Goal: Task Accomplishment & Management: Use online tool/utility

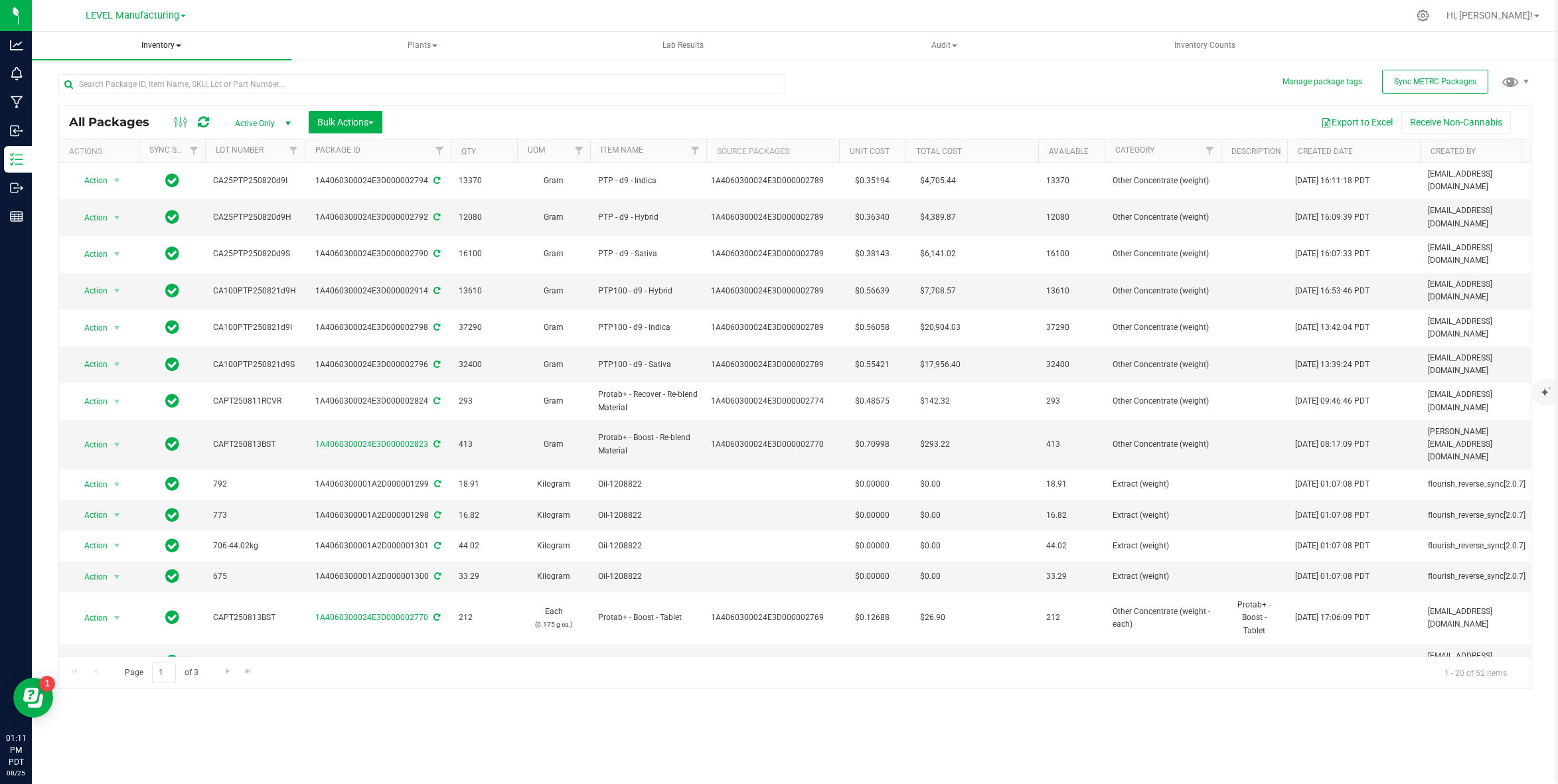
click at [172, 45] on span "Inventory" at bounding box center [161, 45] width 259 height 28
click at [166, 158] on li "From bill of materials" at bounding box center [161, 159] width 224 height 16
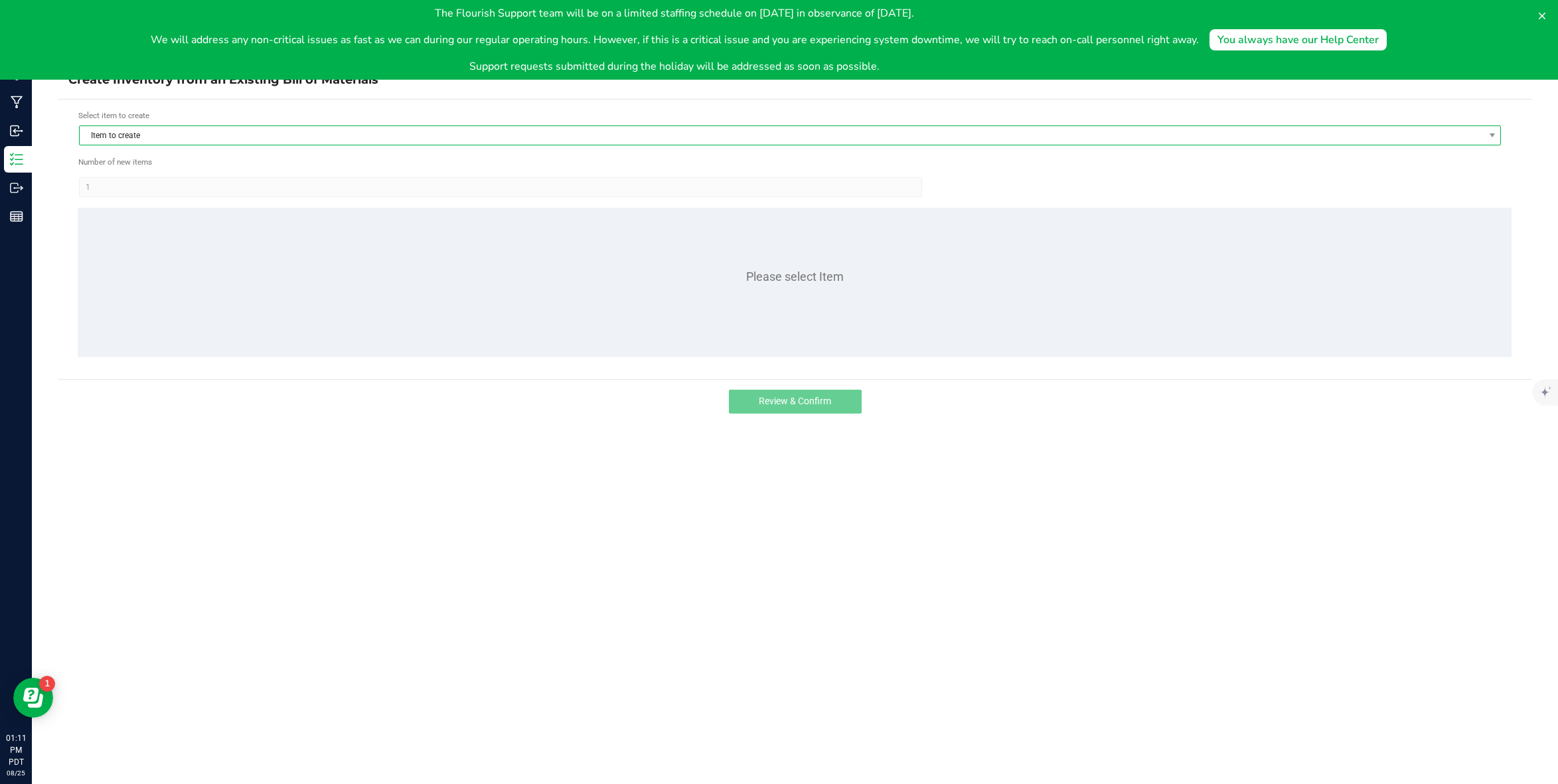
click at [131, 135] on span "Item to create" at bounding box center [781, 135] width 1404 height 19
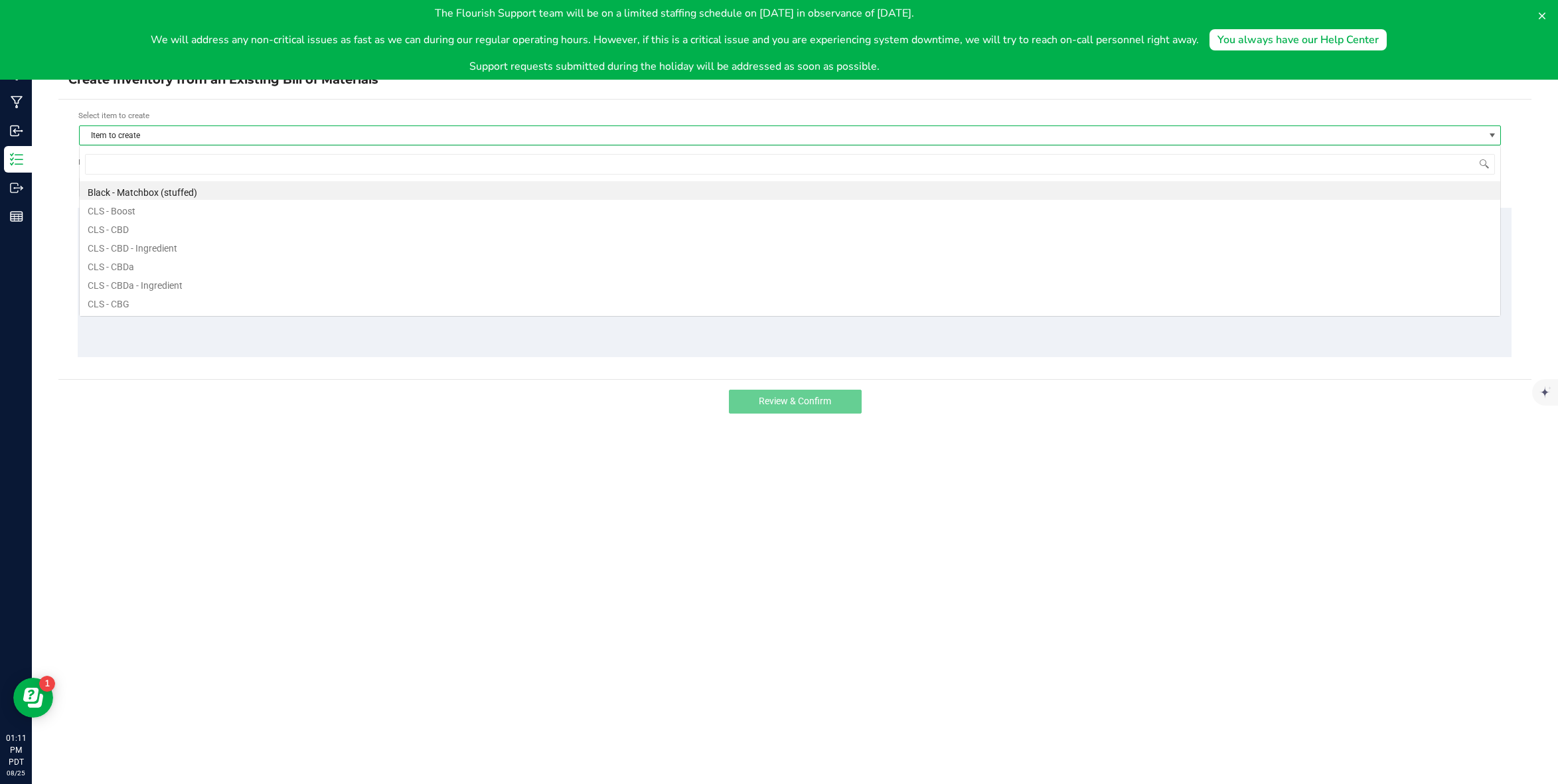
scroll to position [20, 1422]
type input "100 - indica - ca"
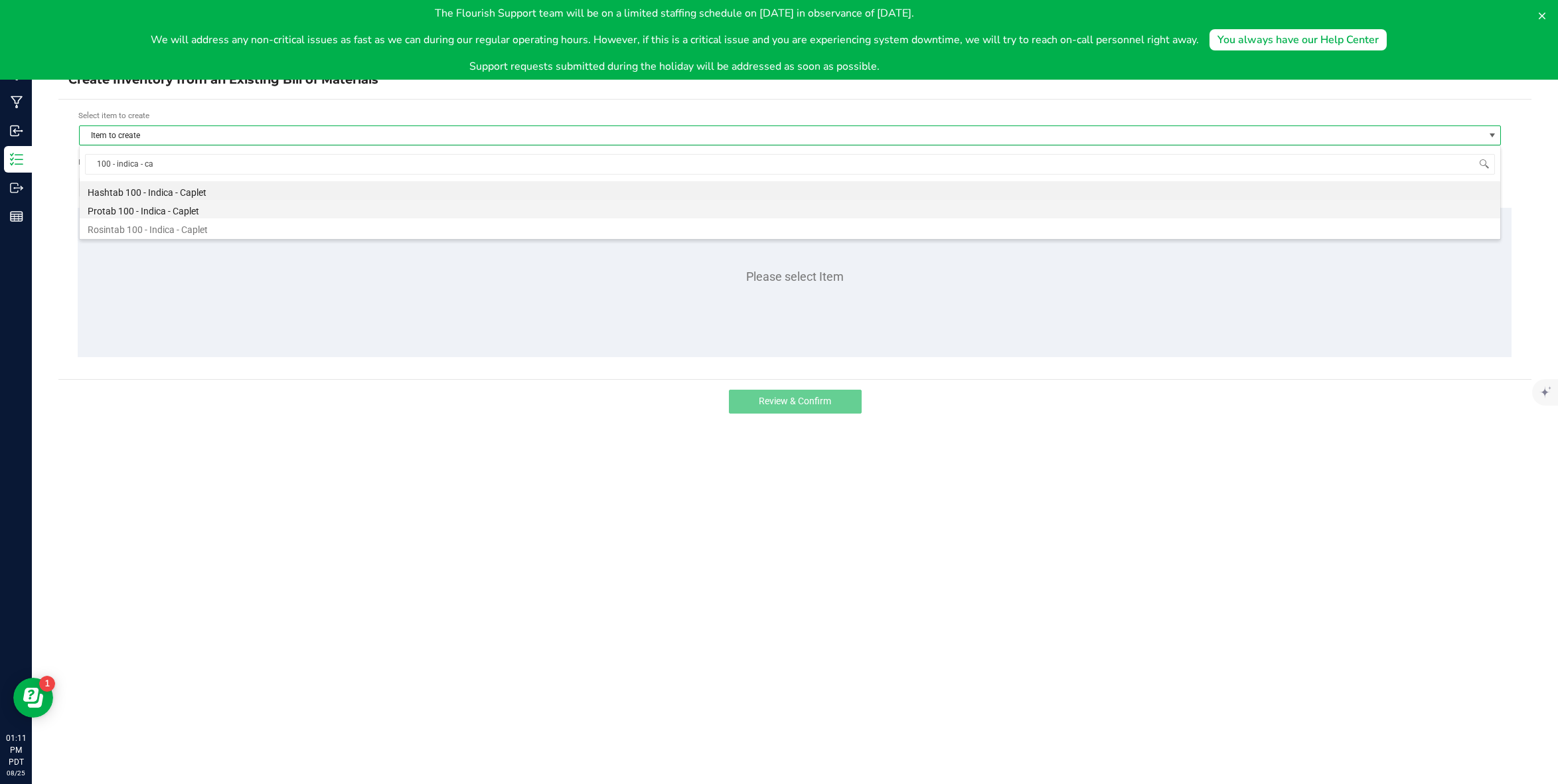
click at [238, 212] on li "Protab 100 - Indica - Caplet" at bounding box center [790, 209] width 1421 height 19
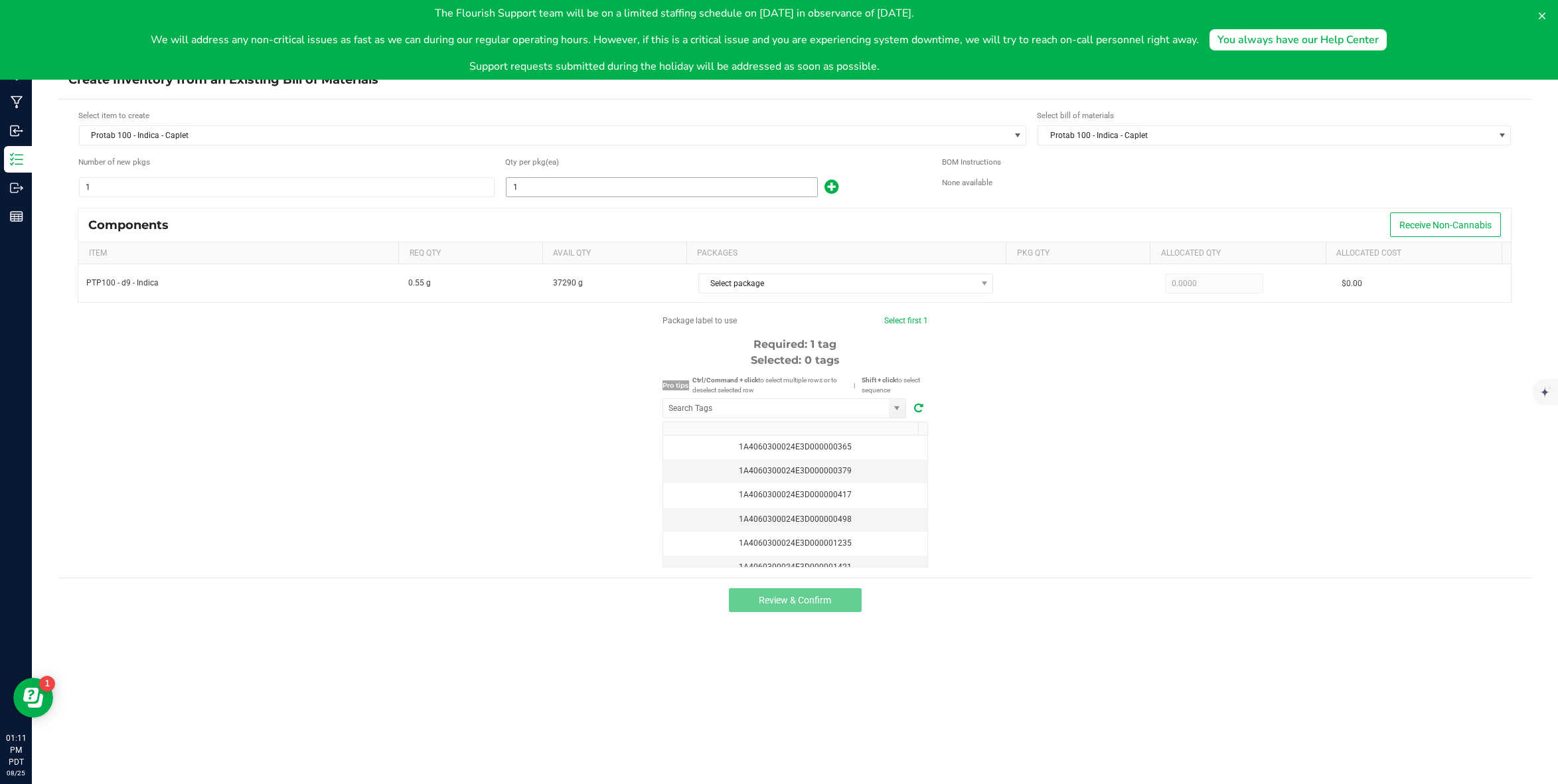
click at [589, 188] on input "1" at bounding box center [662, 187] width 311 height 19
paste input "7645"
type input "76,451"
click at [556, 233] on div "Components Receive Non-Cannabis" at bounding box center [794, 225] width 1432 height 34
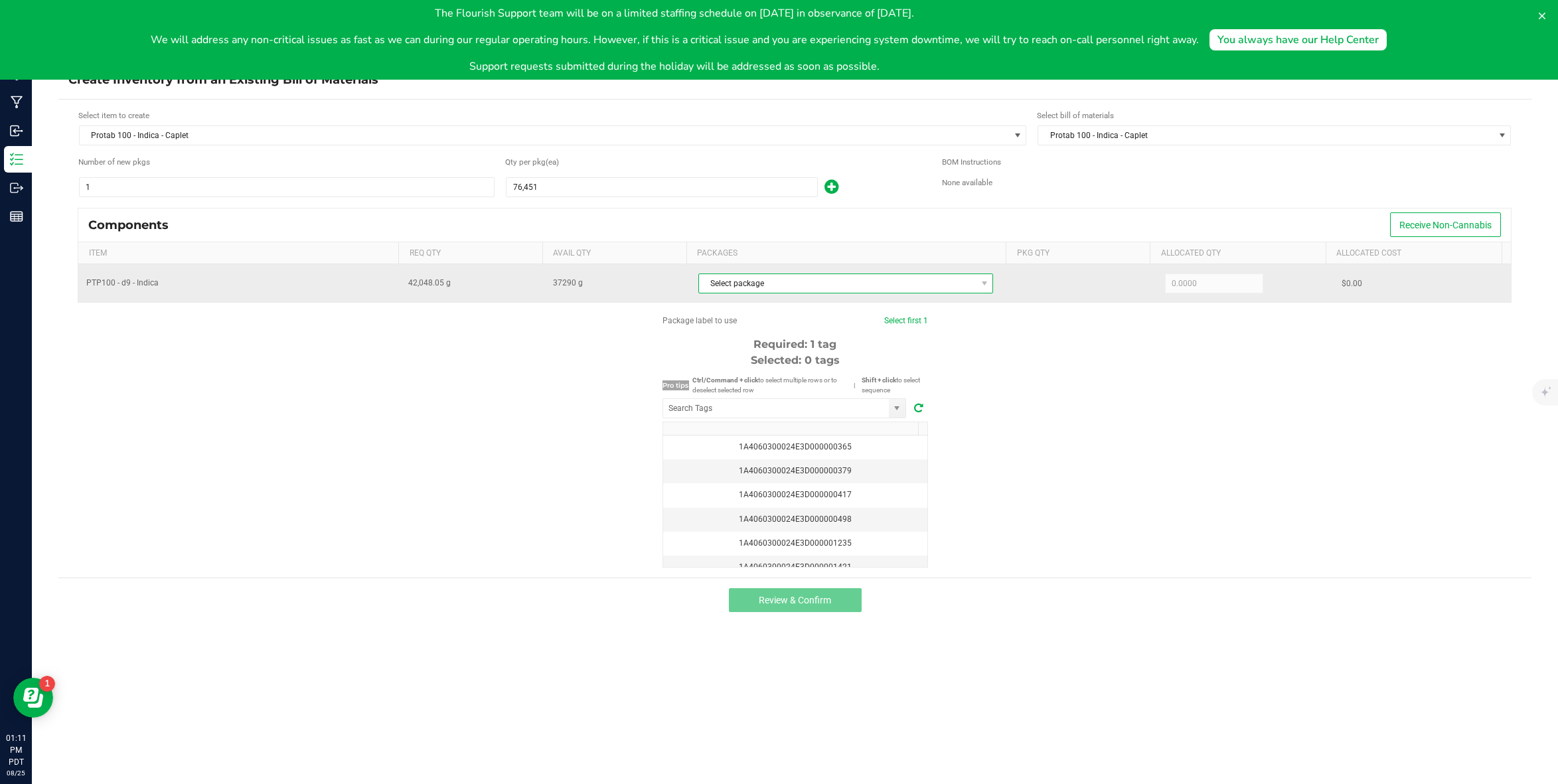
click at [713, 287] on span "Select package" at bounding box center [838, 283] width 278 height 19
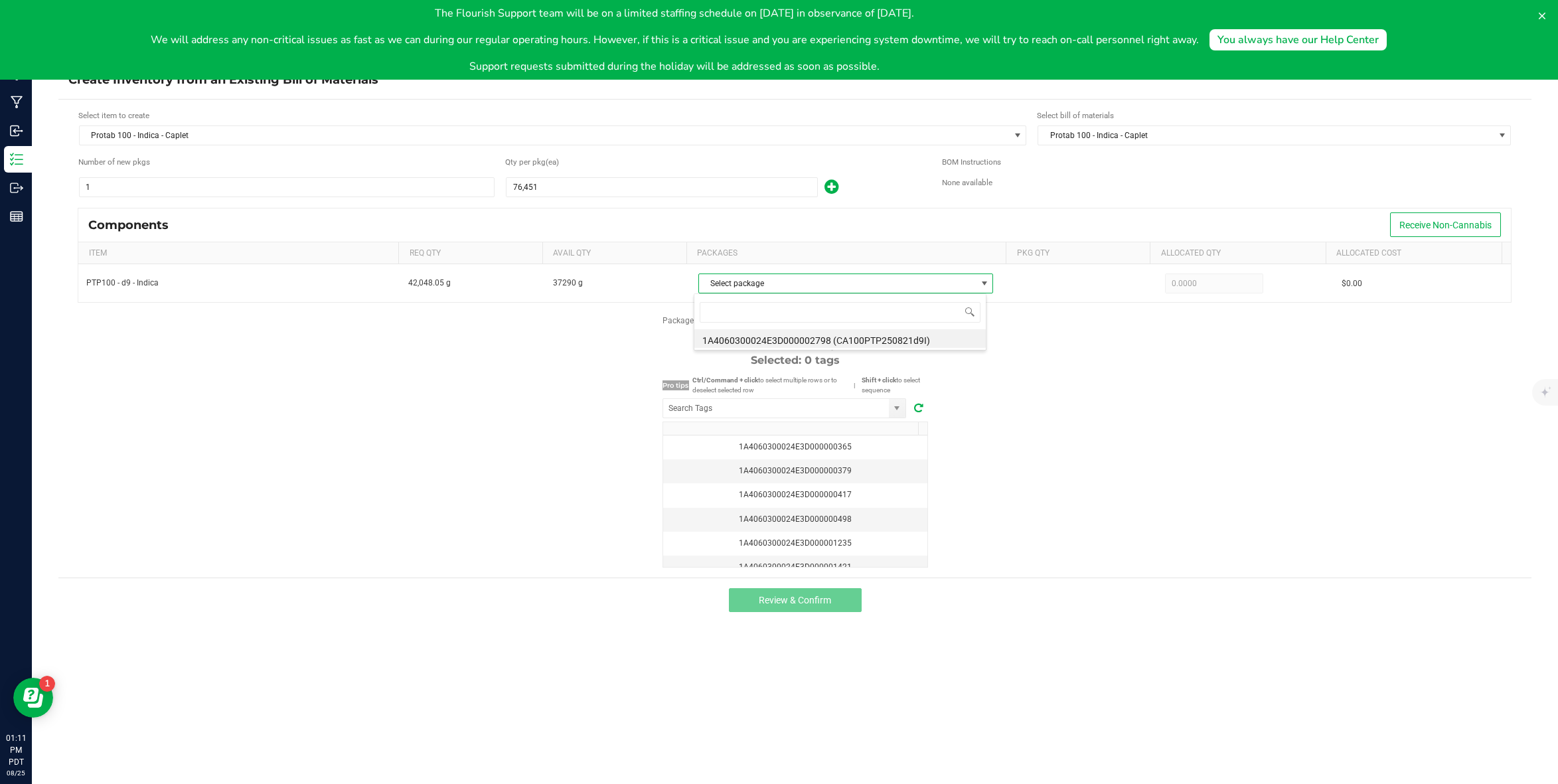
scroll to position [20, 294]
click at [727, 334] on li "1A4060300024E3D000002798 (CA100PTP250821d9I)" at bounding box center [840, 338] width 292 height 19
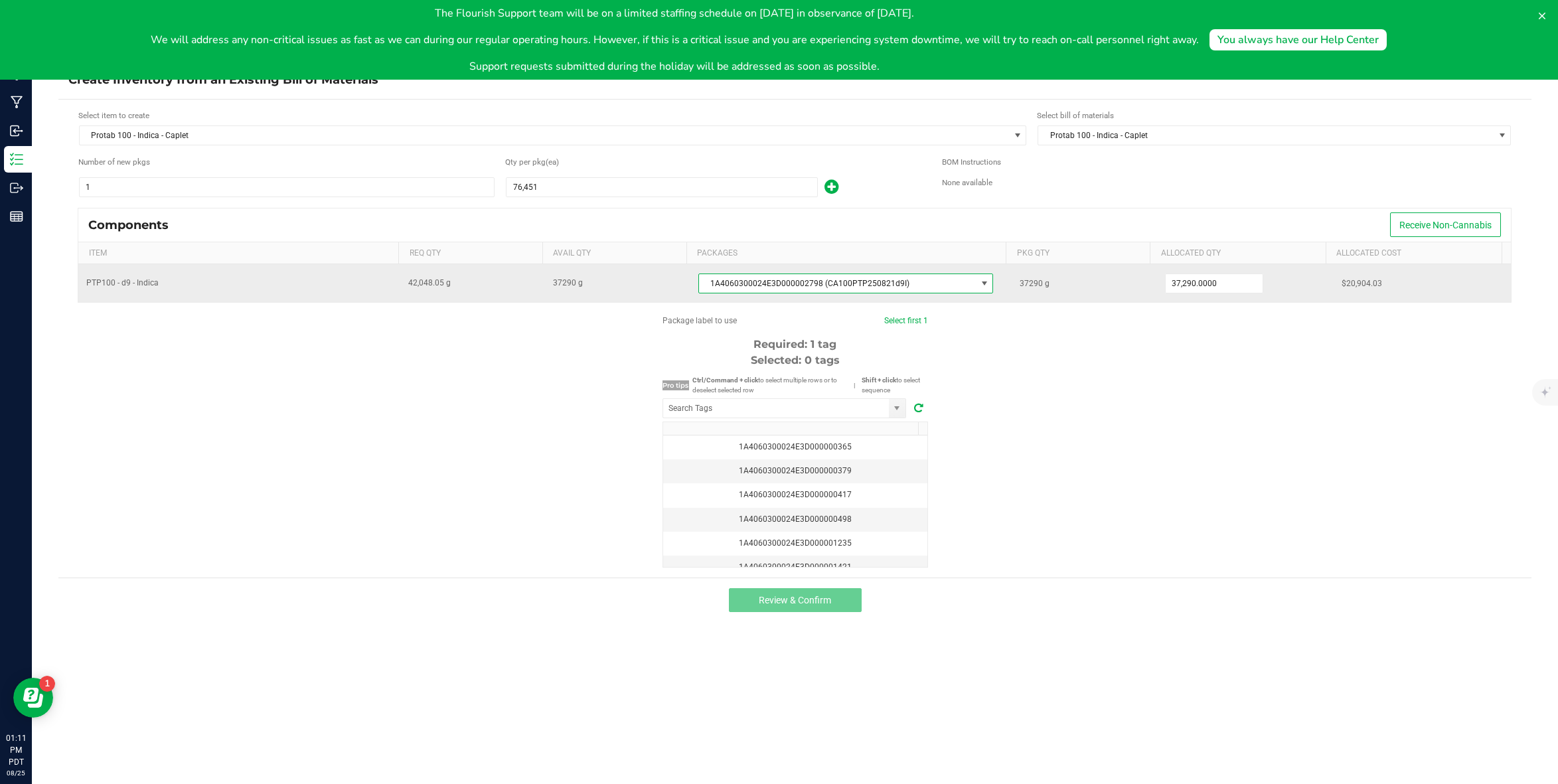
click at [1020, 279] on span "37290 g" at bounding box center [1035, 283] width 30 height 9
copy span "37290"
click at [1234, 283] on input "37290" at bounding box center [1215, 283] width 98 height 19
click at [1233, 283] on input "37290" at bounding box center [1215, 283] width 98 height 19
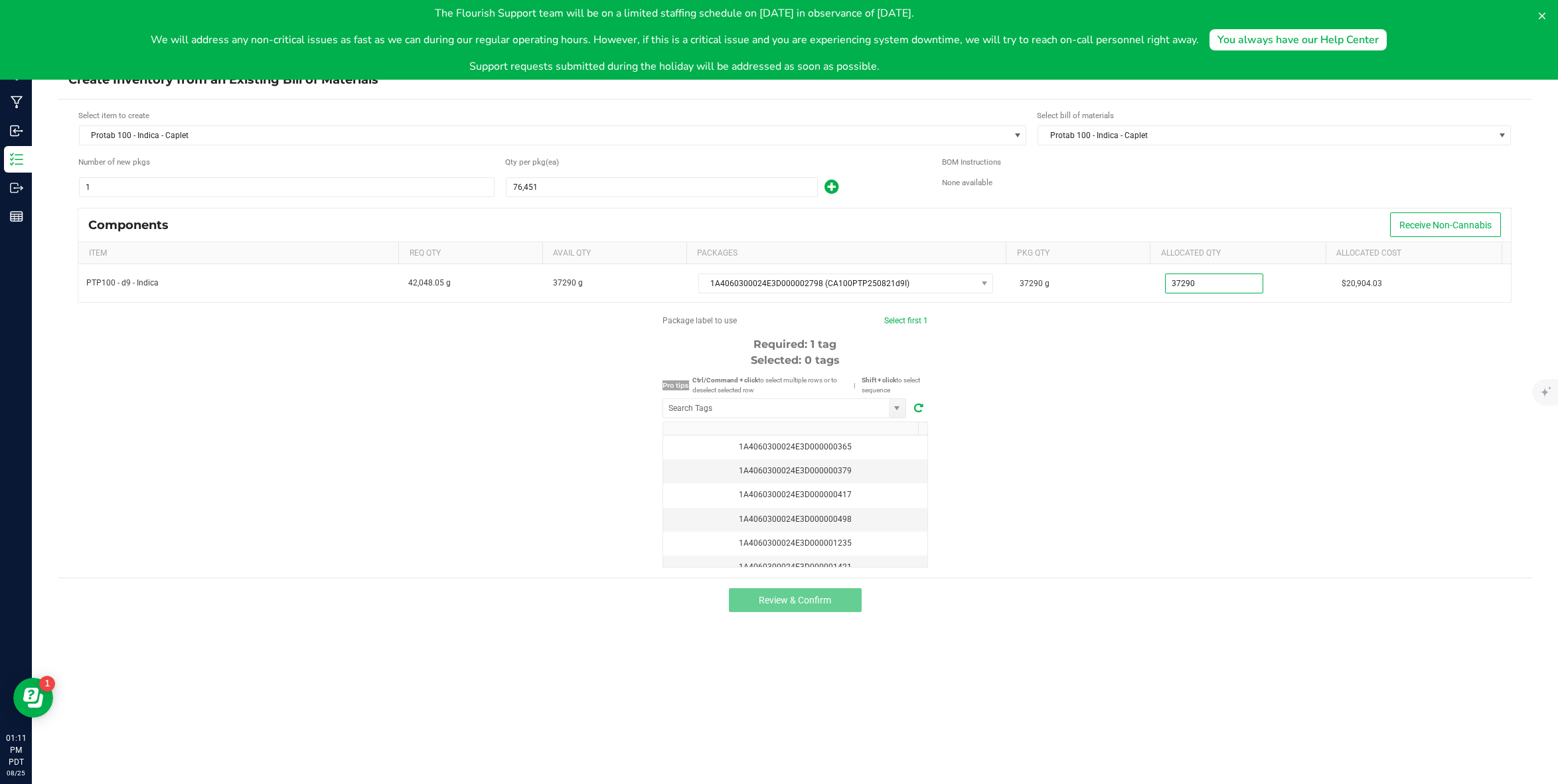
type input "37,290.0000"
click at [1083, 368] on div "Package label to use Select first 1 Required: 1 tag Selected: 0 tags Pro tips C…" at bounding box center [794, 441] width 1473 height 253
click at [774, 404] on input "NO DATA FOUND" at bounding box center [776, 407] width 226 height 19
paste input "1A4060300024E3D000002799"
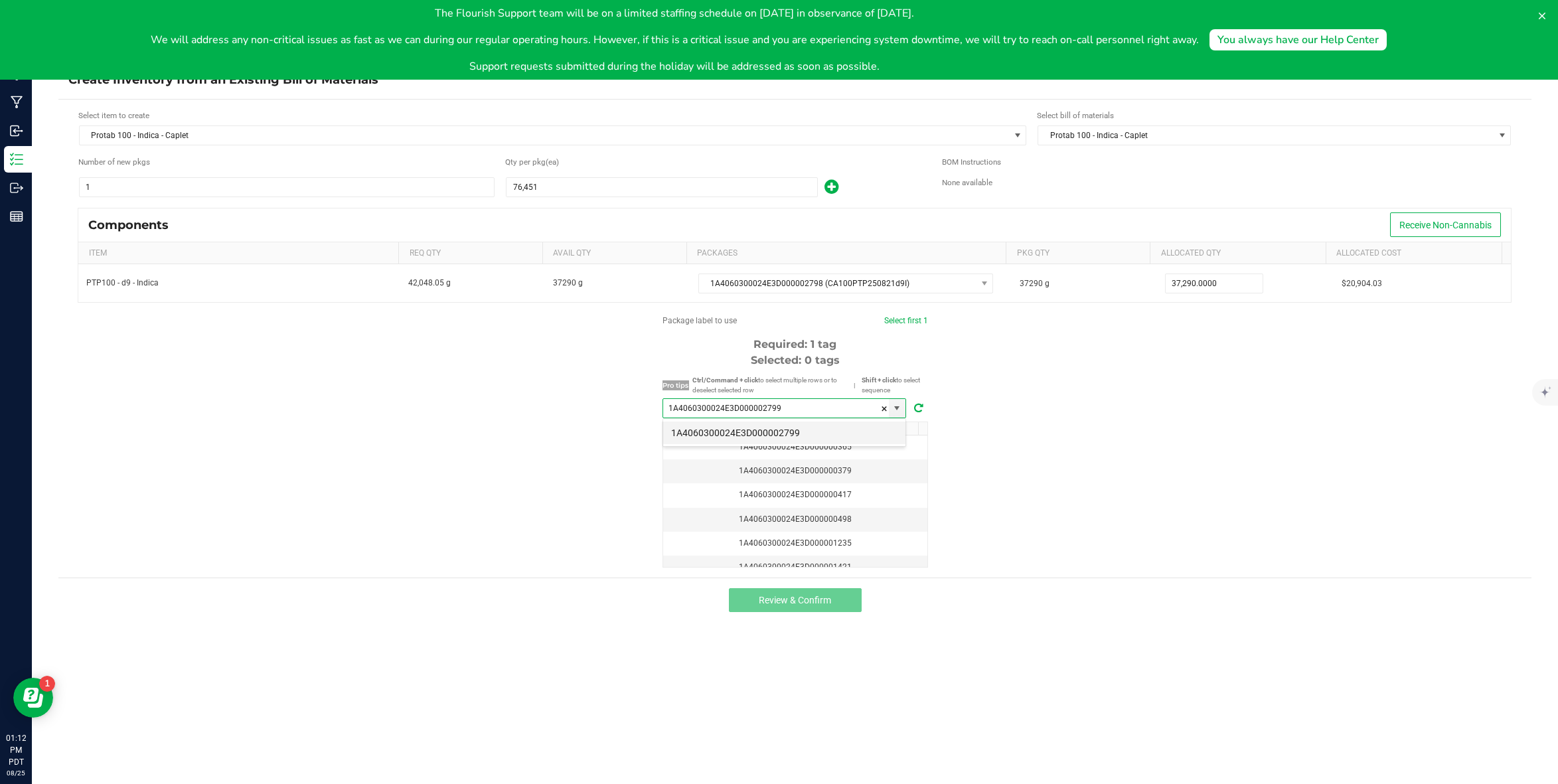
click at [780, 428] on li "1A4060300024E3D000002799" at bounding box center [783, 432] width 242 height 23
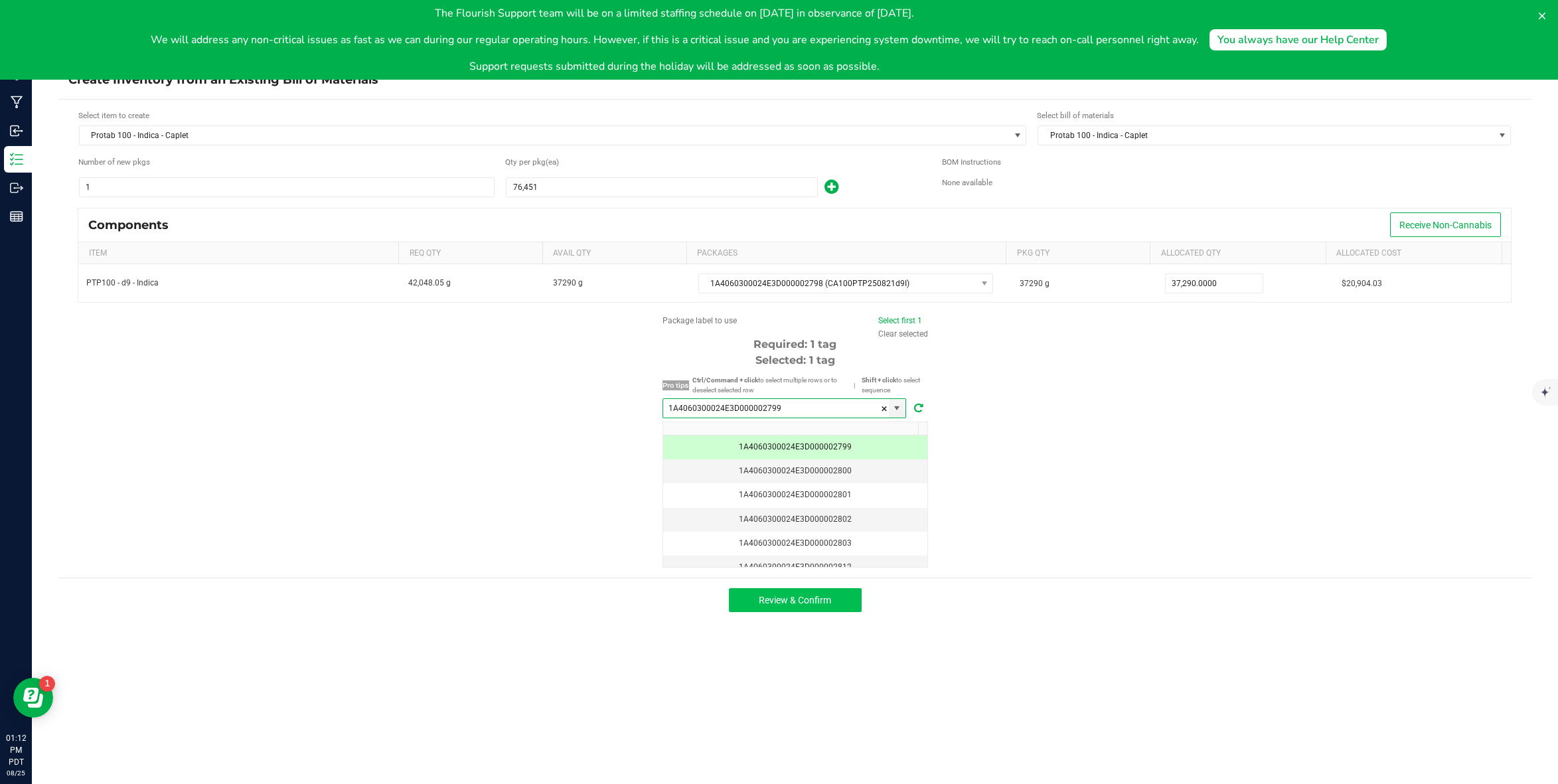
type input "1A4060300024E3D000002799"
click at [792, 596] on span "Review & Confirm" at bounding box center [794, 599] width 72 height 11
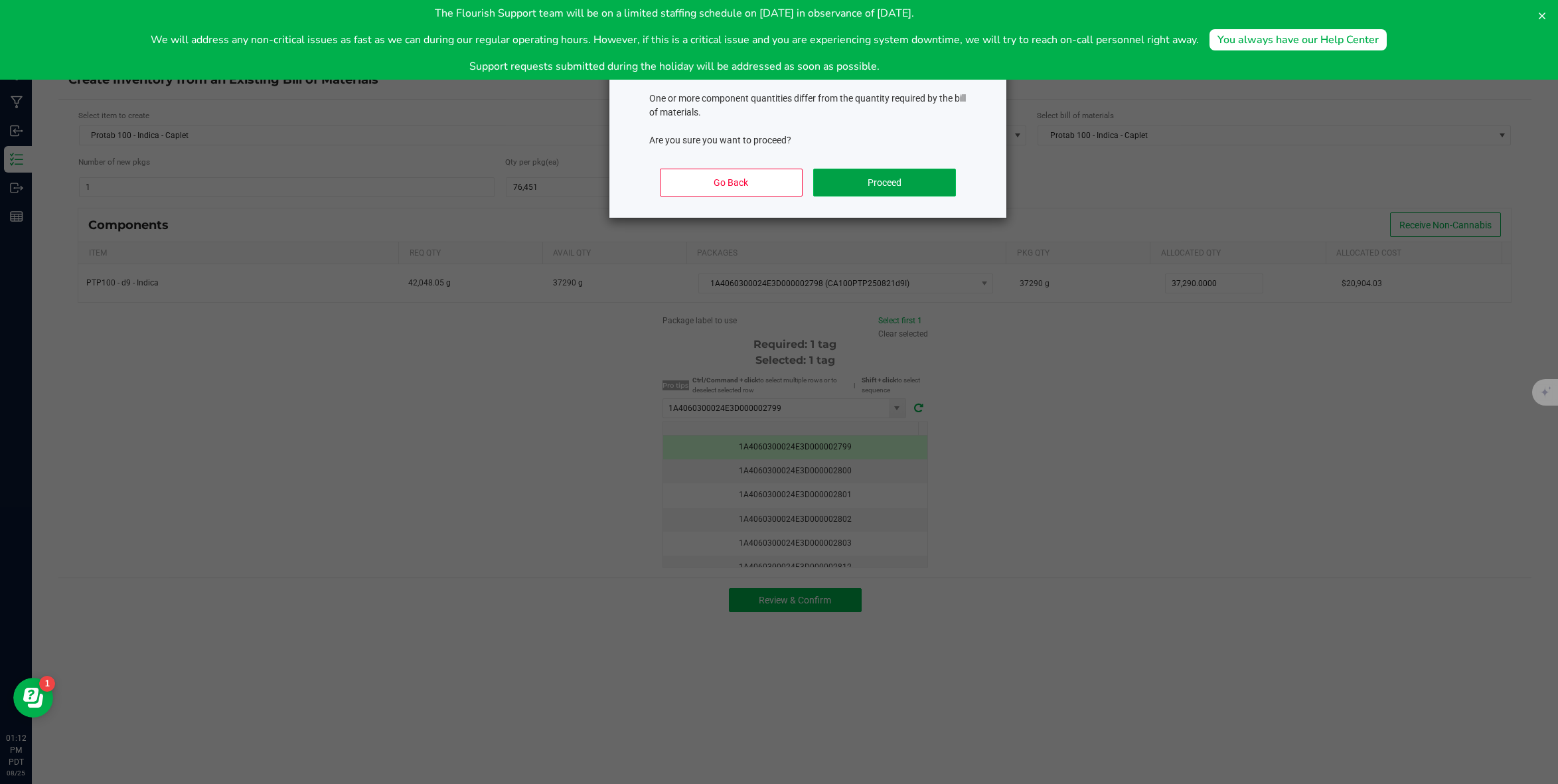
click at [899, 177] on button "Proceed" at bounding box center [884, 182] width 142 height 28
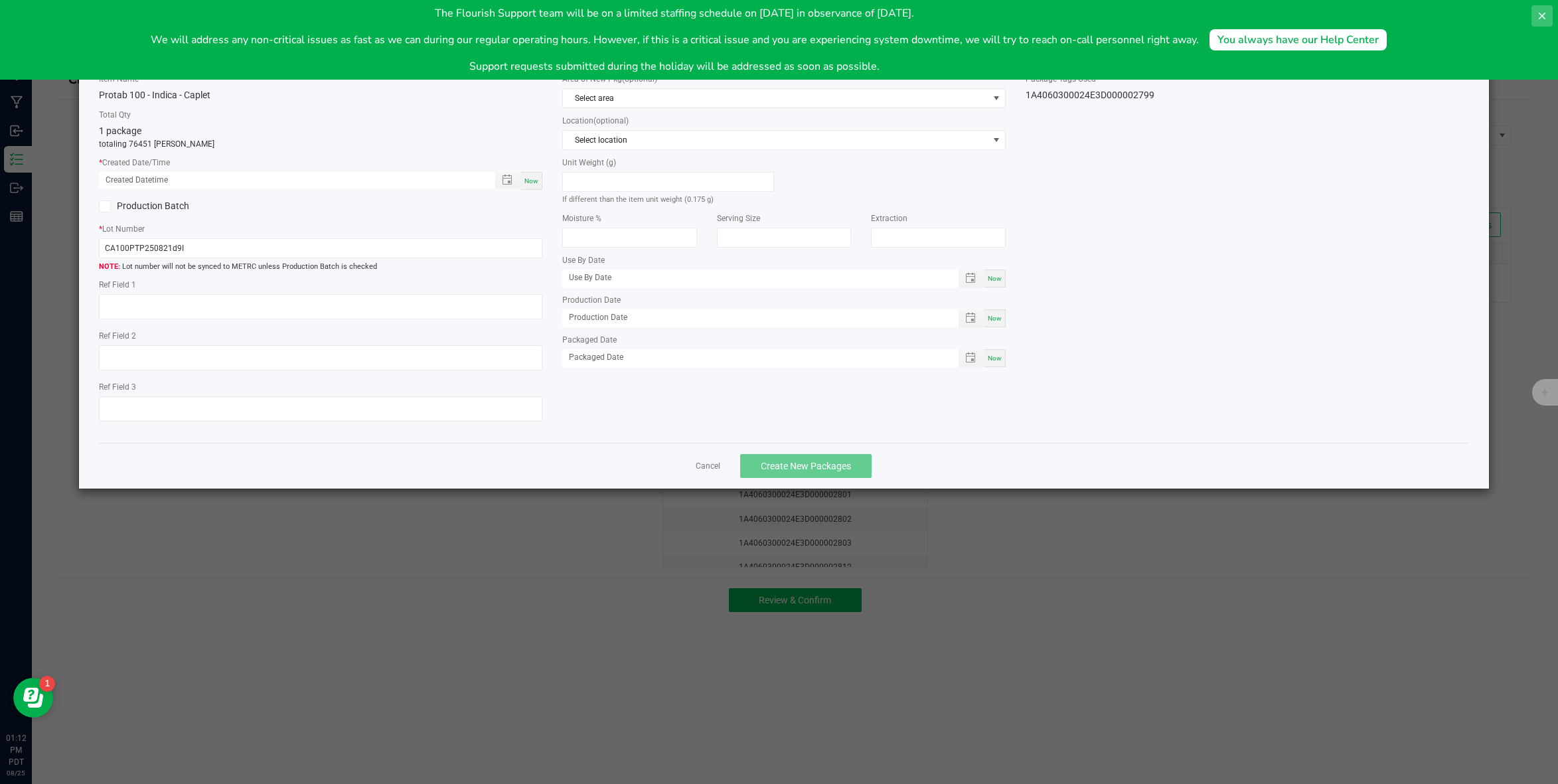
click at [1541, 17] on icon at bounding box center [1542, 16] width 7 height 7
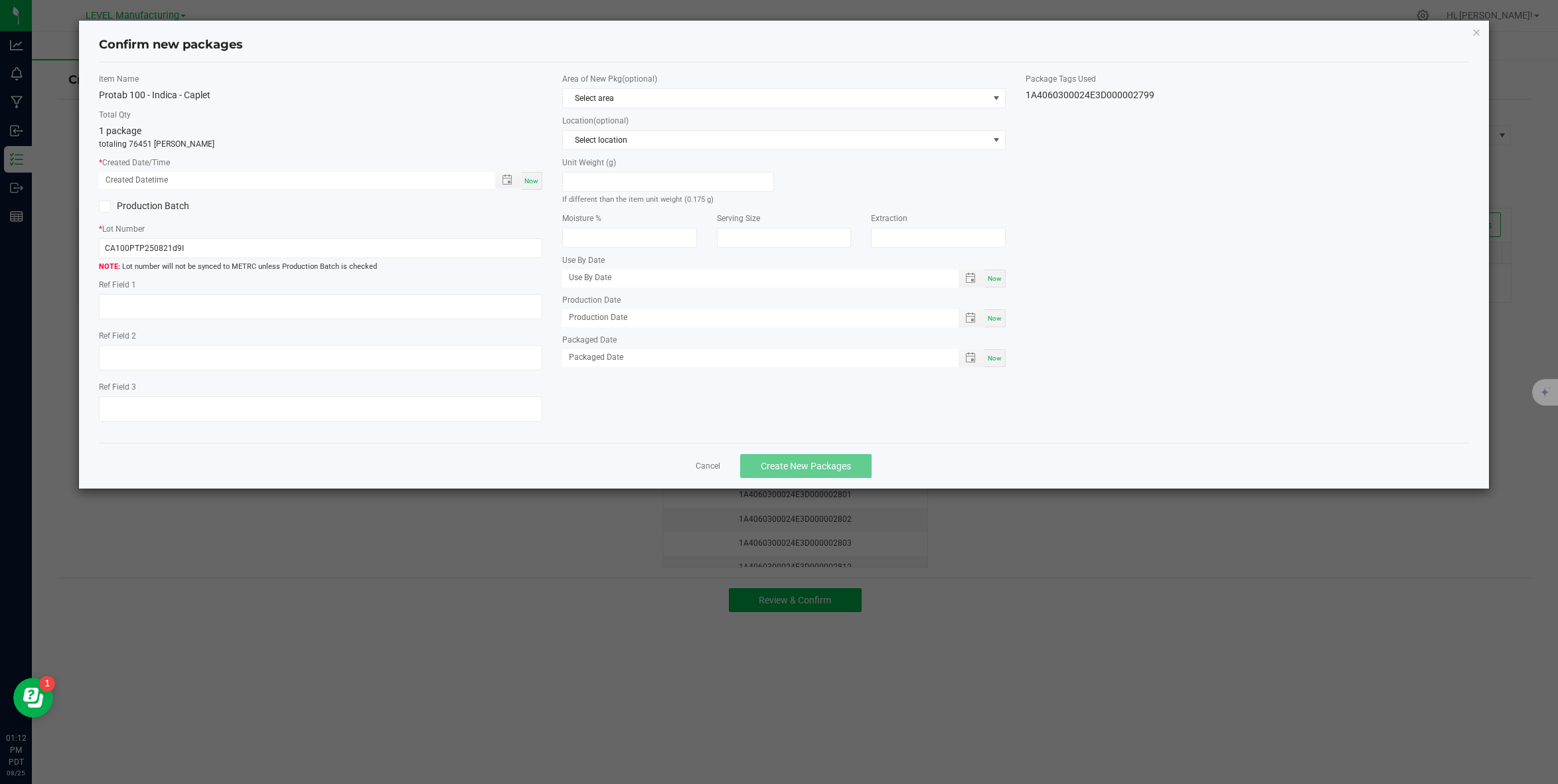
click at [530, 181] on span "Now" at bounding box center [531, 180] width 14 height 7
type input "[DATE] 01:12 PM"
click at [328, 255] on input "CA100PTP250821d9I" at bounding box center [321, 248] width 443 height 20
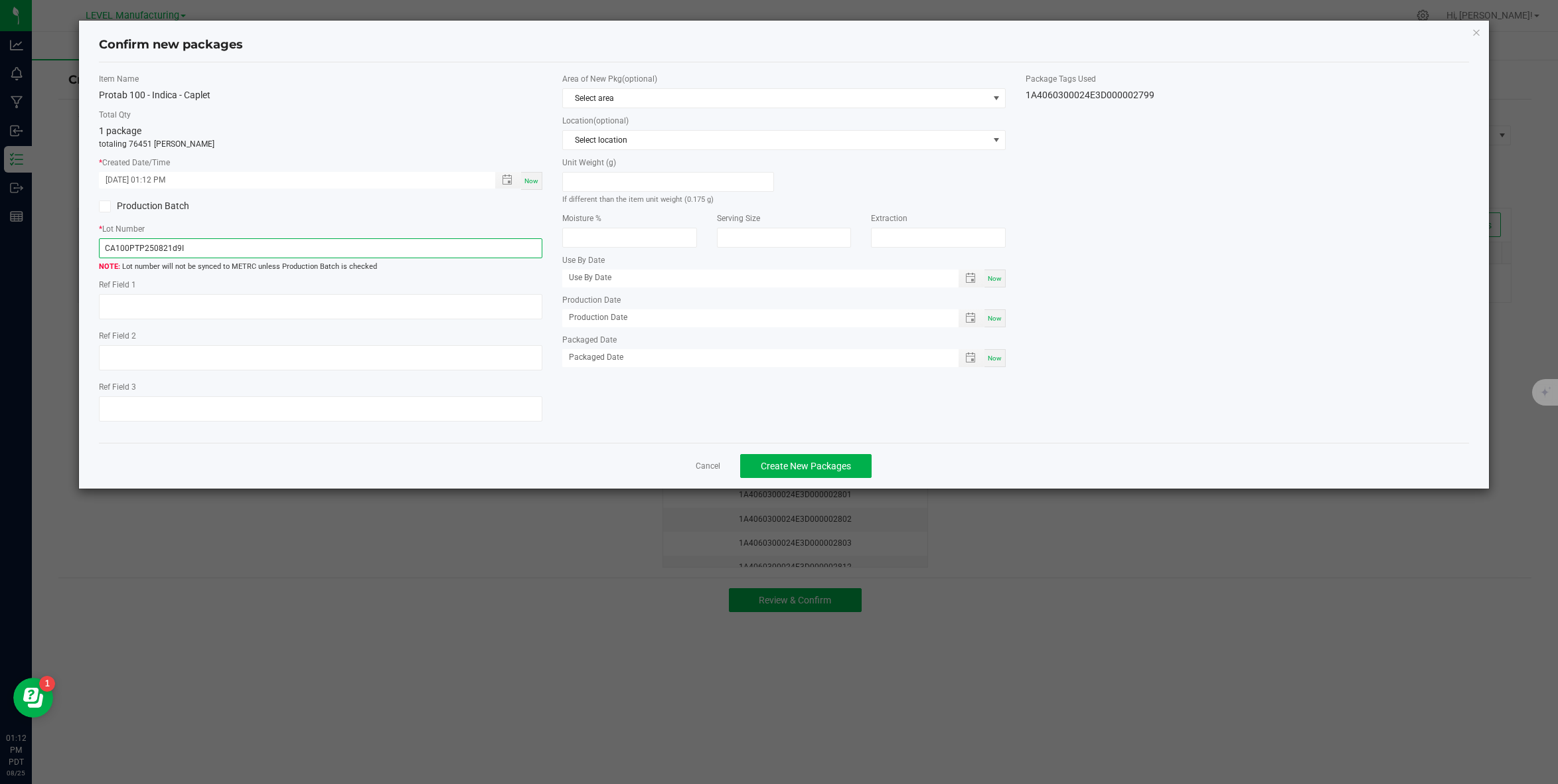
paste input "text"
type input "CA100PT250821d9I"
click at [780, 461] on span "Create New Packages" at bounding box center [805, 466] width 90 height 11
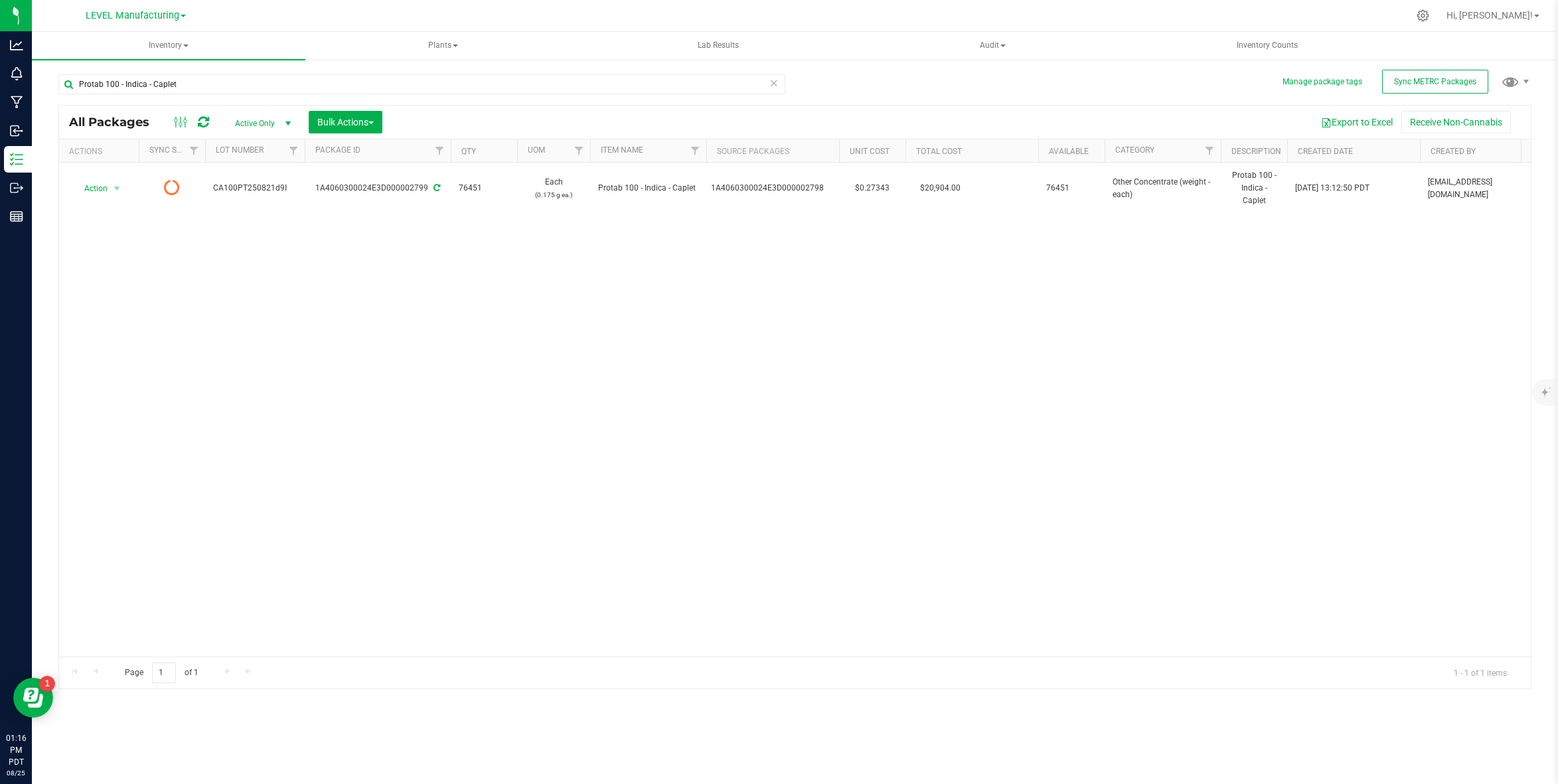
click at [775, 85] on icon at bounding box center [774, 82] width 9 height 16
